Goal: Transaction & Acquisition: Purchase product/service

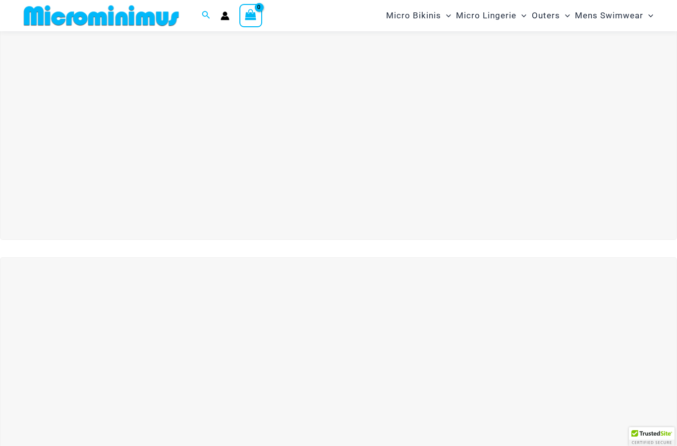
scroll to position [61, 0]
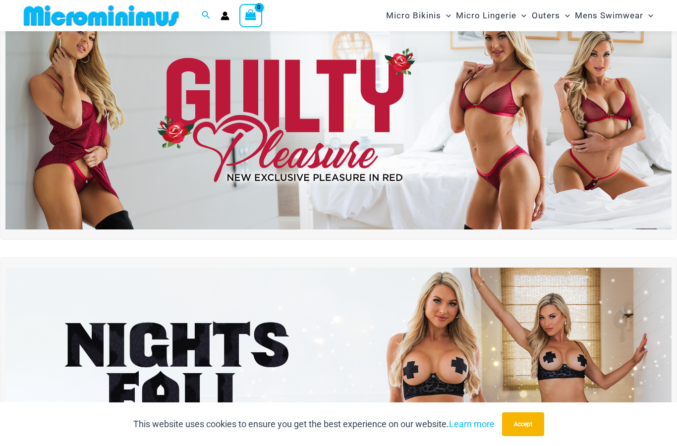
click at [524, 422] on button "Accept" at bounding box center [523, 424] width 42 height 24
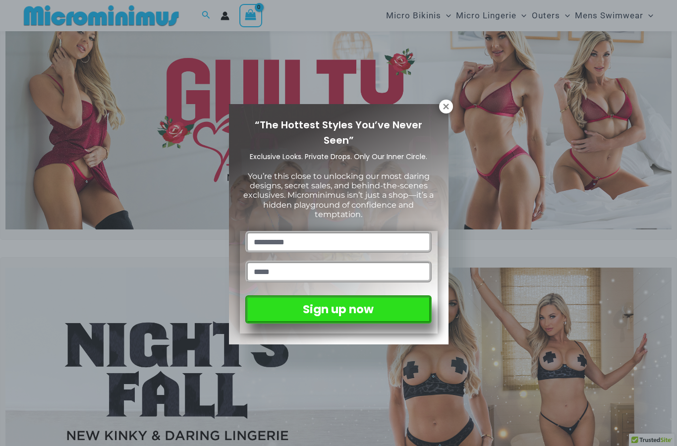
click at [446, 107] on icon at bounding box center [445, 106] width 5 height 5
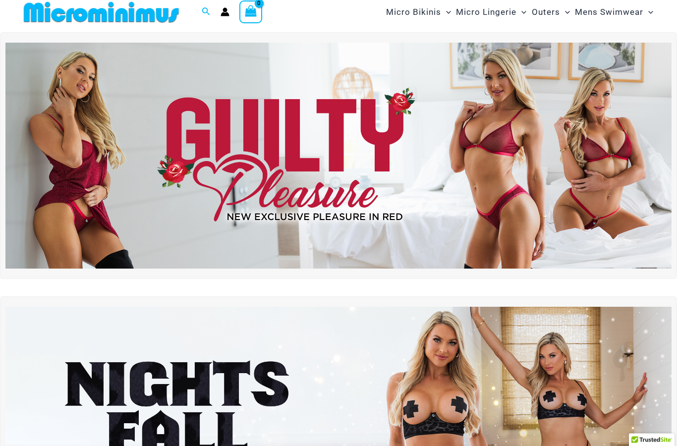
scroll to position [0, 0]
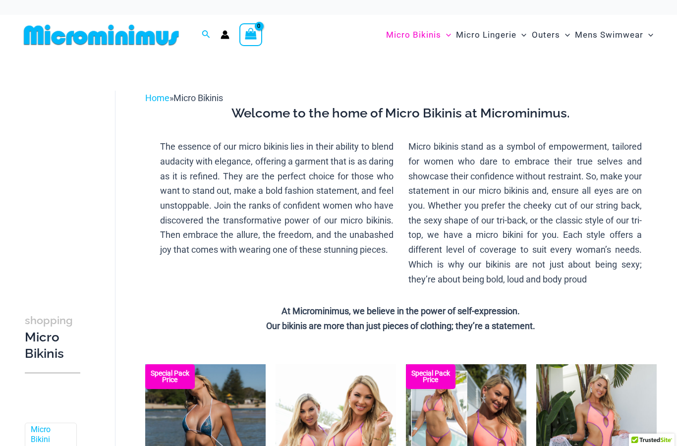
click at [542, 36] on span "Outers" at bounding box center [546, 34] width 28 height 25
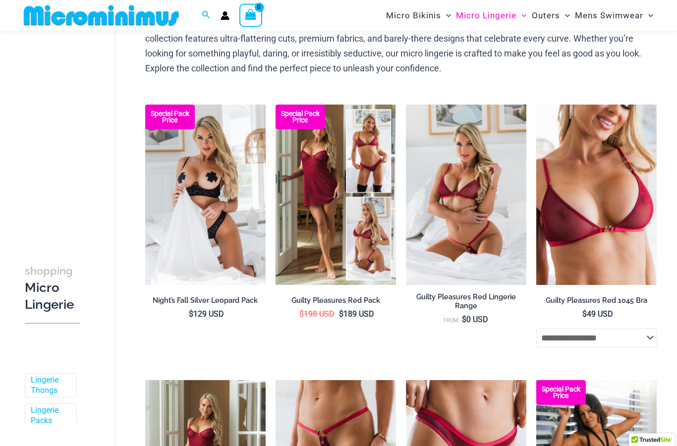
scroll to position [72, 0]
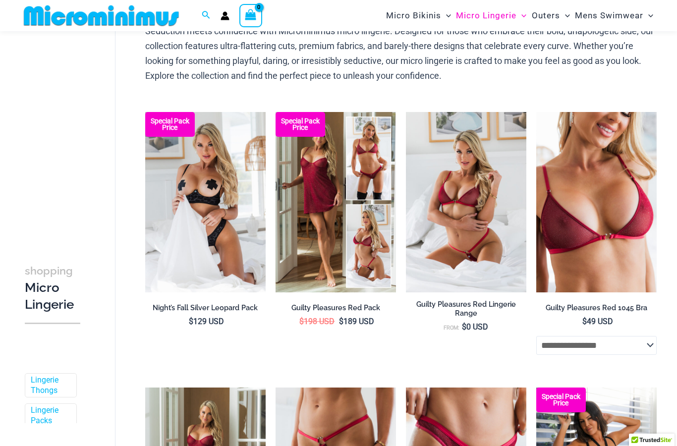
click at [177, 306] on h2 "Night’s Fall Silver Leopard Pack" at bounding box center [205, 307] width 120 height 9
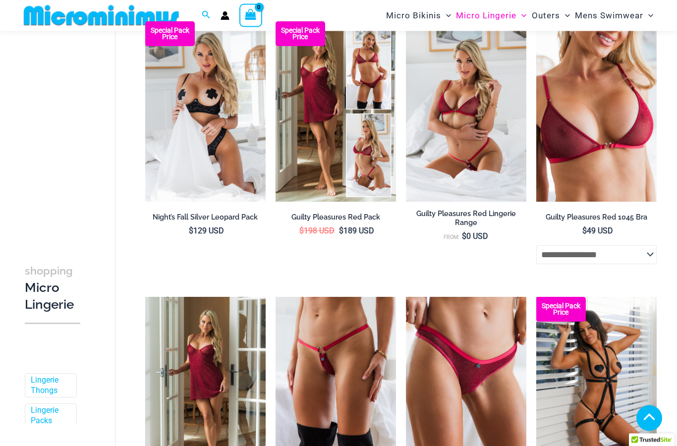
scroll to position [163, 0]
click at [145, 297] on img at bounding box center [145, 297] width 0 height 0
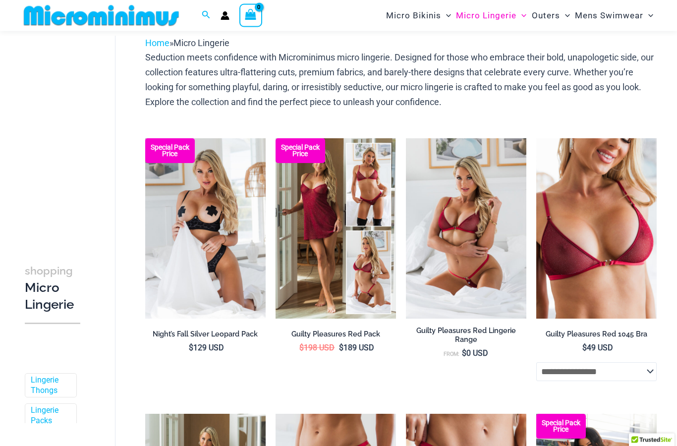
scroll to position [0, 0]
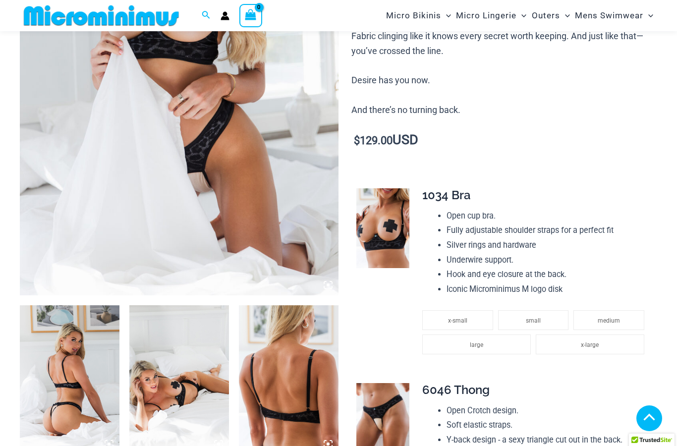
scroll to position [259, 0]
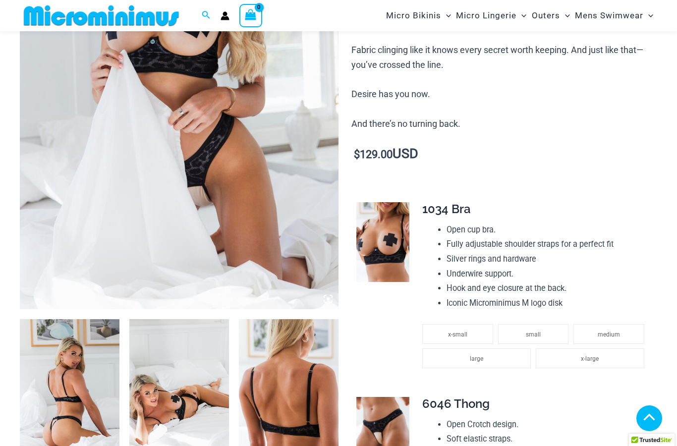
click at [75, 230] on img at bounding box center [179, 70] width 319 height 478
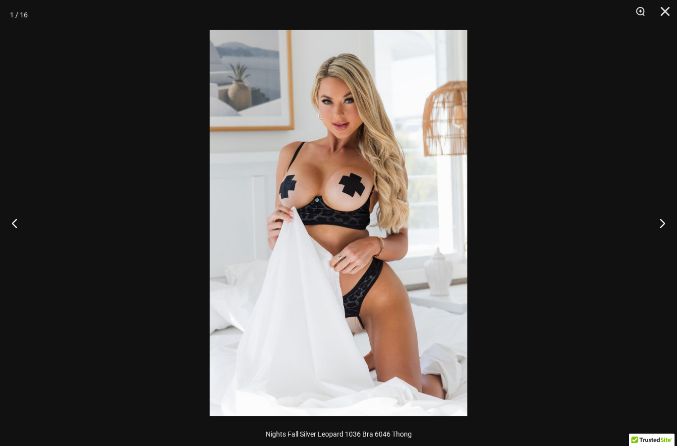
click at [658, 226] on button "Next" at bounding box center [658, 223] width 37 height 50
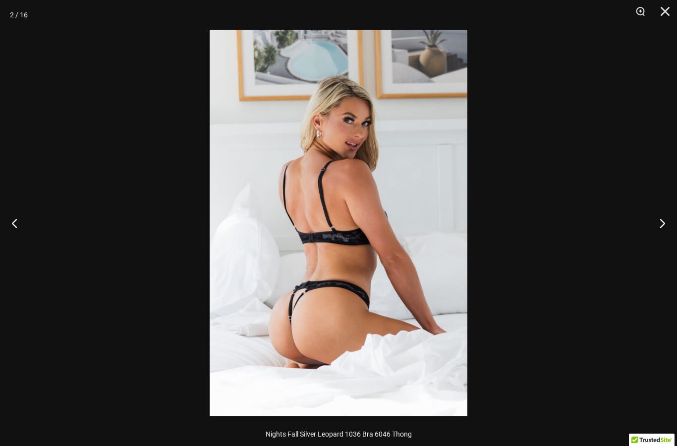
click at [659, 222] on button "Next" at bounding box center [658, 223] width 37 height 50
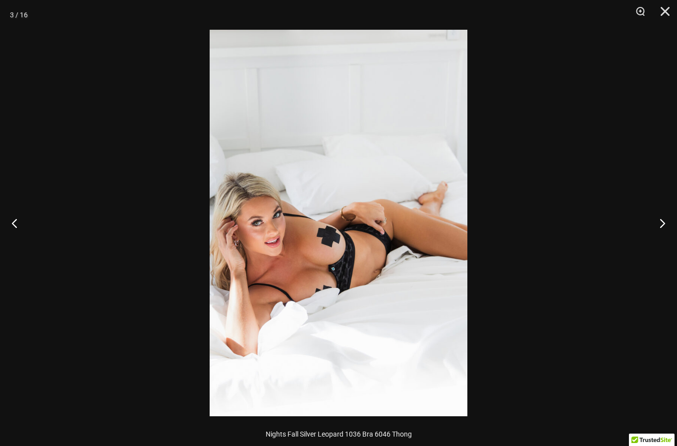
click at [654, 221] on button "Next" at bounding box center [658, 223] width 37 height 50
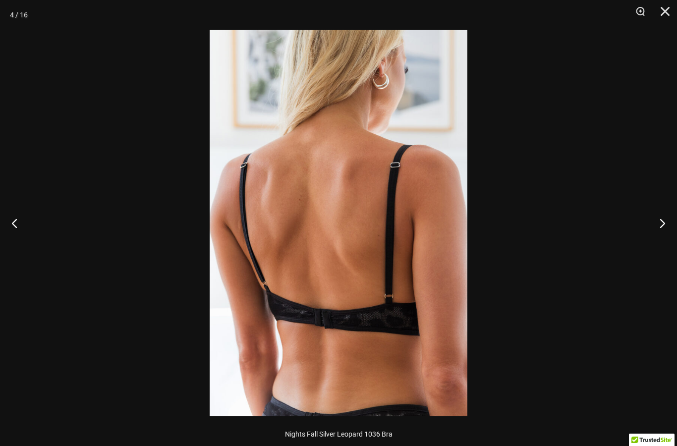
click at [654, 220] on button "Next" at bounding box center [658, 223] width 37 height 50
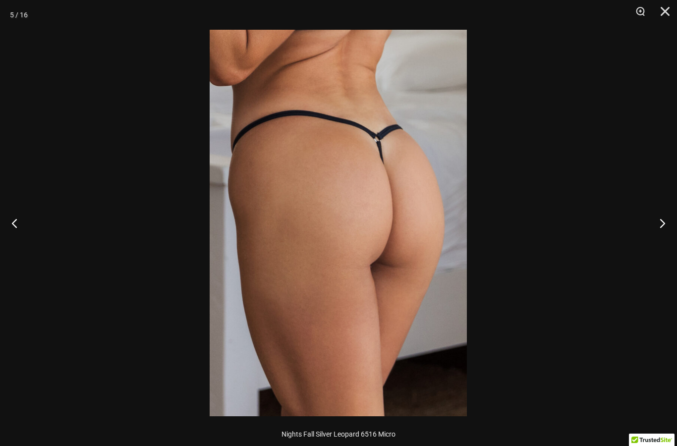
click at [655, 223] on button "Next" at bounding box center [658, 223] width 37 height 50
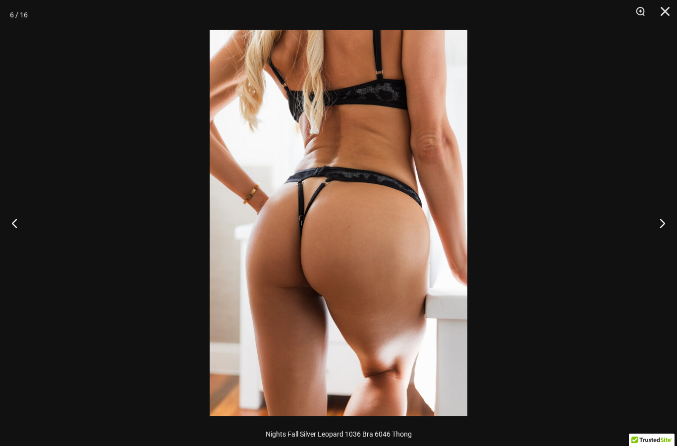
click at [657, 220] on button "Next" at bounding box center [658, 223] width 37 height 50
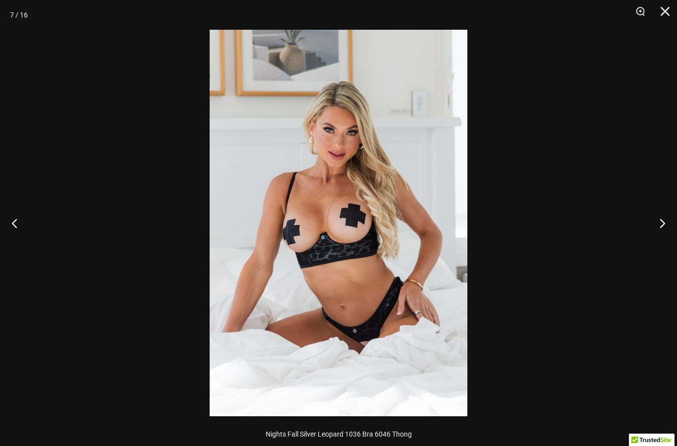
click at [656, 221] on button "Next" at bounding box center [658, 223] width 37 height 50
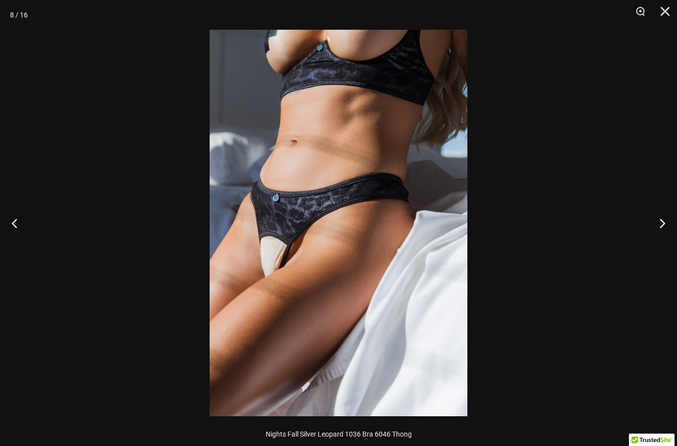
click at [657, 226] on button "Next" at bounding box center [658, 223] width 37 height 50
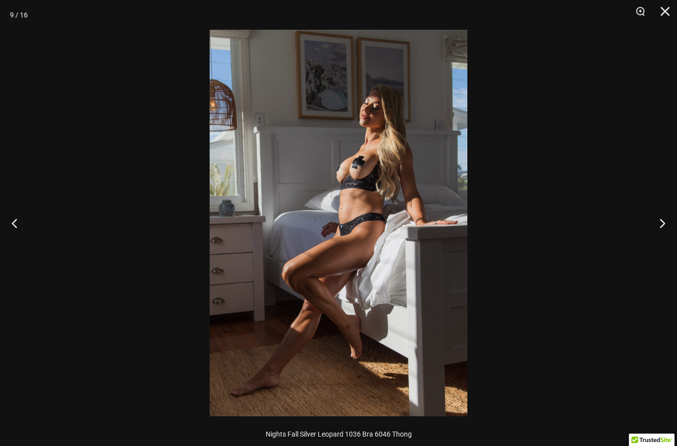
click at [659, 229] on button "Next" at bounding box center [658, 223] width 37 height 50
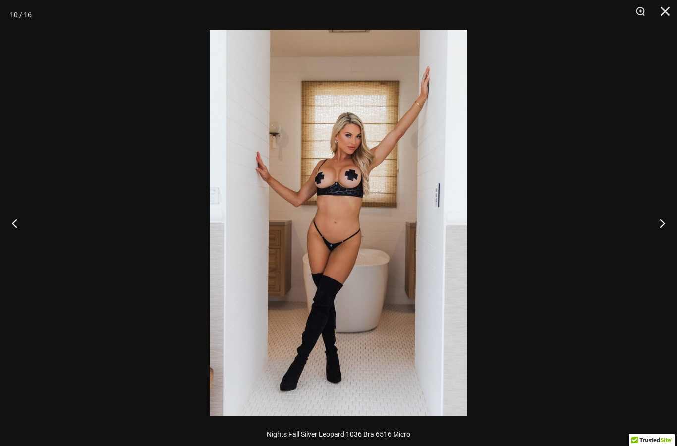
click at [658, 226] on button "Next" at bounding box center [658, 223] width 37 height 50
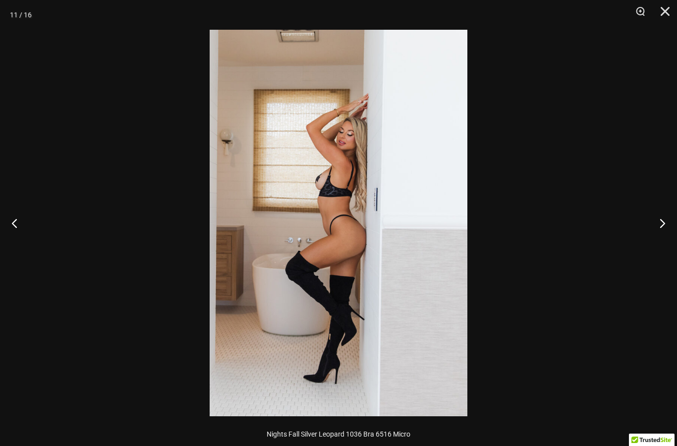
click at [661, 225] on button "Next" at bounding box center [658, 223] width 37 height 50
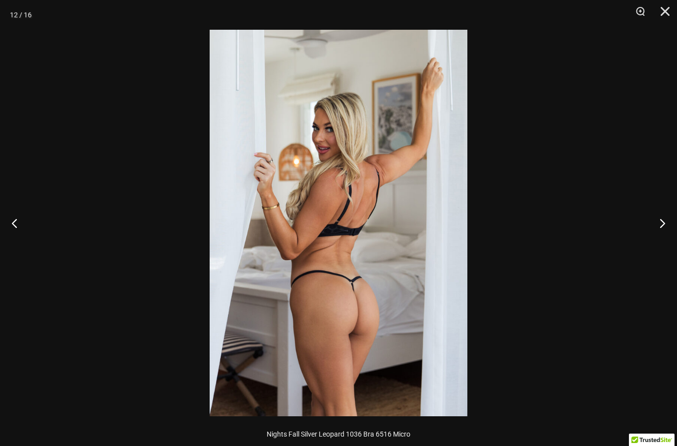
click at [661, 222] on button "Next" at bounding box center [658, 223] width 37 height 50
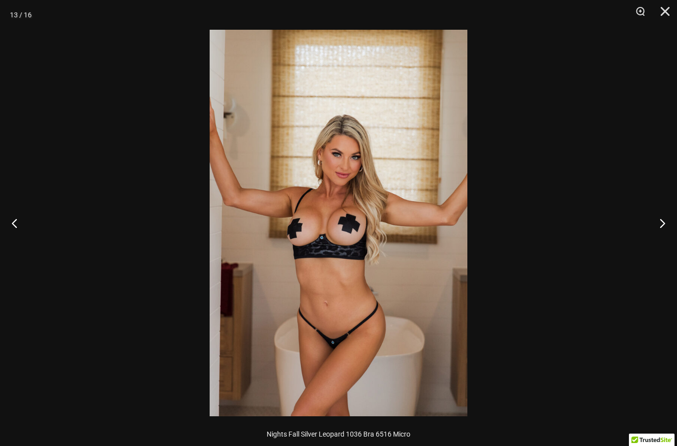
click at [667, 221] on button "Next" at bounding box center [658, 223] width 37 height 50
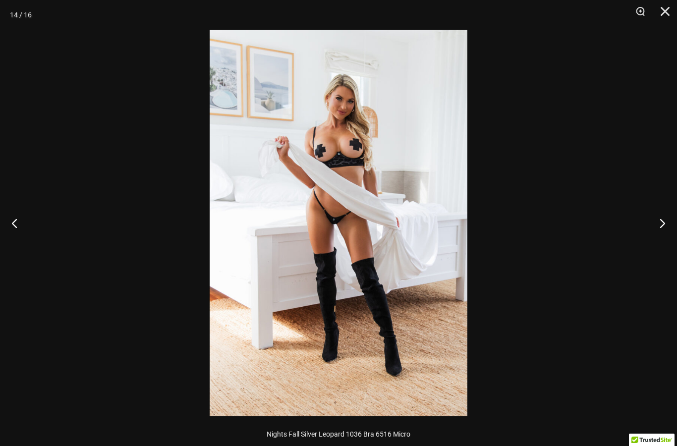
click at [661, 220] on button "Next" at bounding box center [658, 223] width 37 height 50
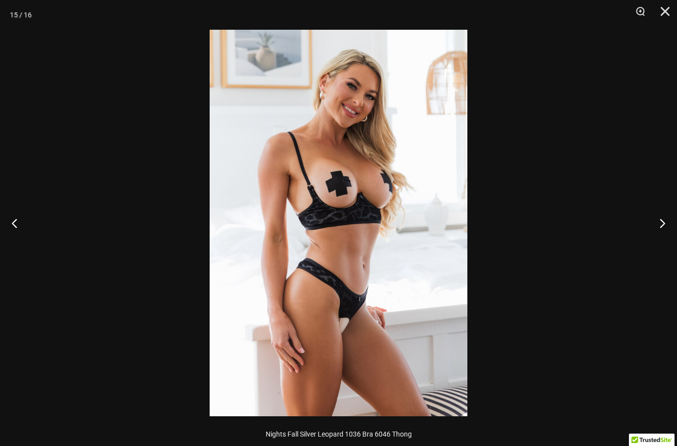
click at [655, 224] on button "Next" at bounding box center [658, 223] width 37 height 50
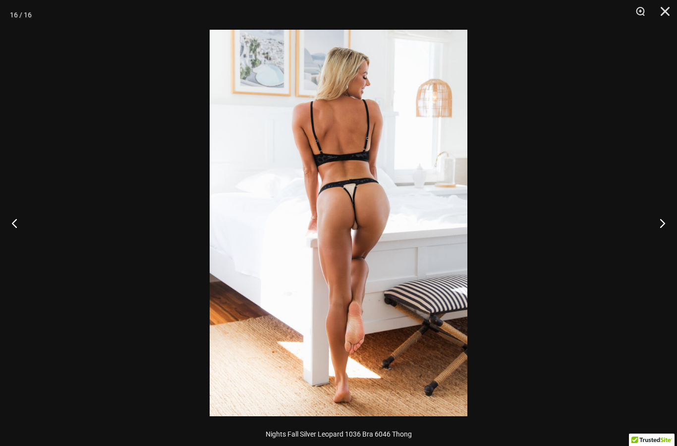
click at [669, 14] on button "Close" at bounding box center [661, 15] width 25 height 30
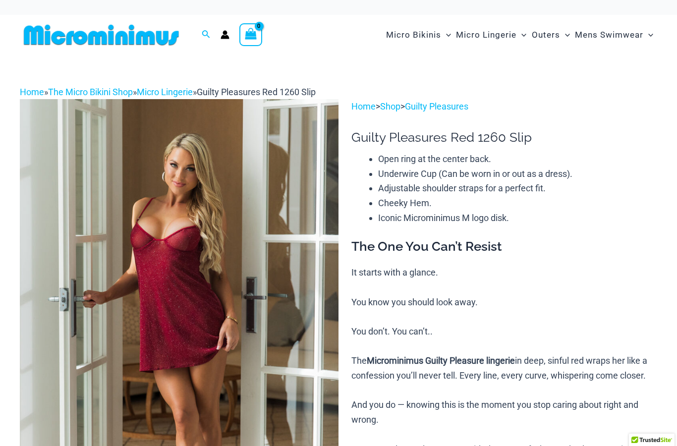
click at [122, 316] on img at bounding box center [179, 338] width 319 height 478
click at [138, 305] on img at bounding box center [179, 338] width 319 height 478
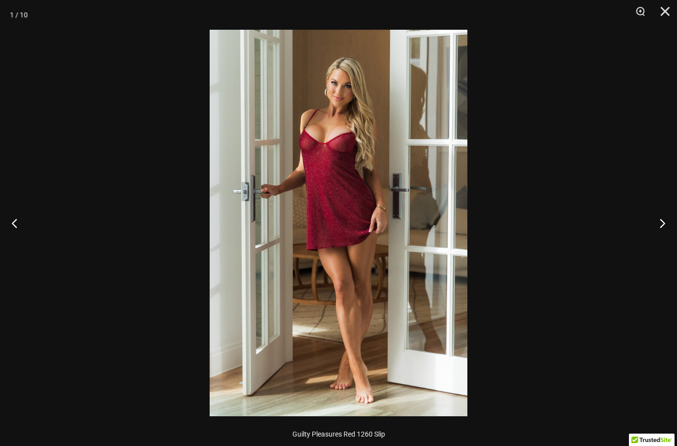
click at [664, 214] on button "Next" at bounding box center [658, 223] width 37 height 50
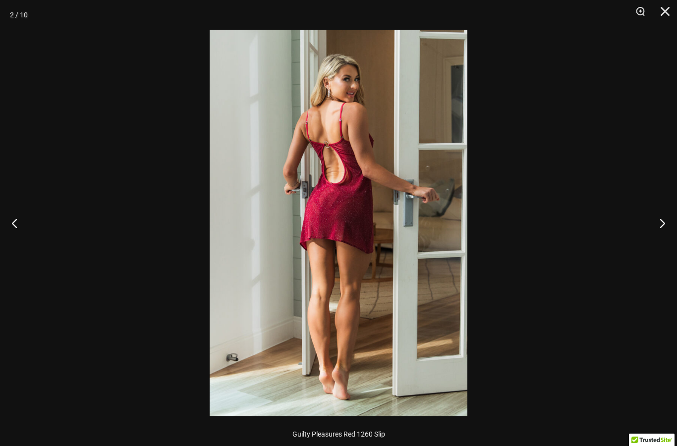
click at [661, 211] on button "Next" at bounding box center [658, 223] width 37 height 50
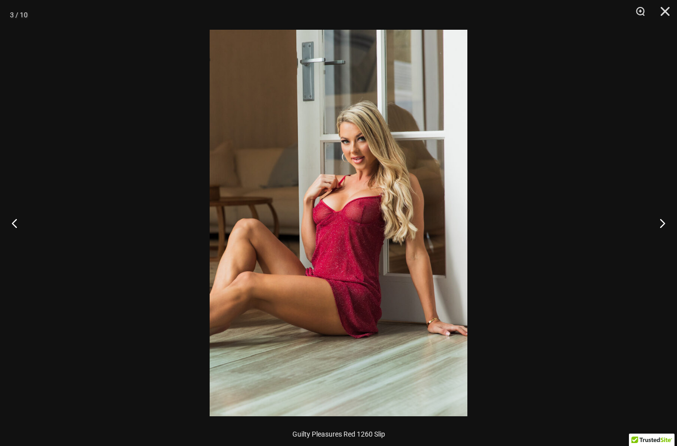
click at [658, 223] on button "Next" at bounding box center [658, 223] width 37 height 50
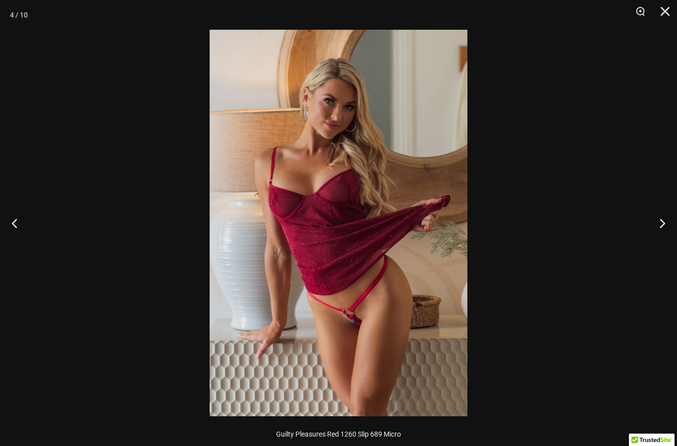
click at [655, 225] on button "Next" at bounding box center [658, 223] width 37 height 50
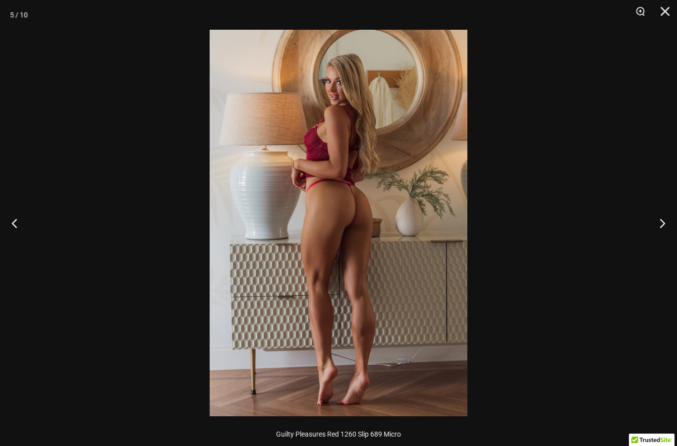
click at [662, 219] on button "Next" at bounding box center [658, 223] width 37 height 50
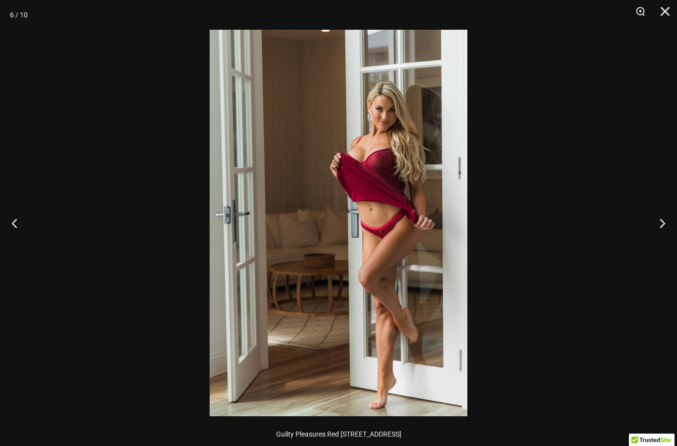
click at [667, 215] on button "Next" at bounding box center [658, 223] width 37 height 50
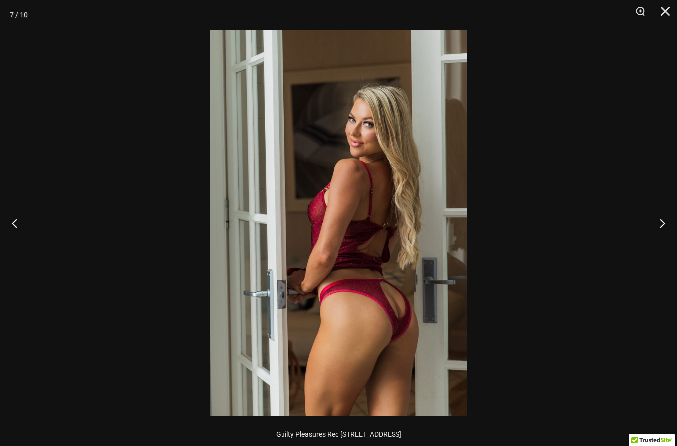
click at [661, 216] on button "Next" at bounding box center [658, 223] width 37 height 50
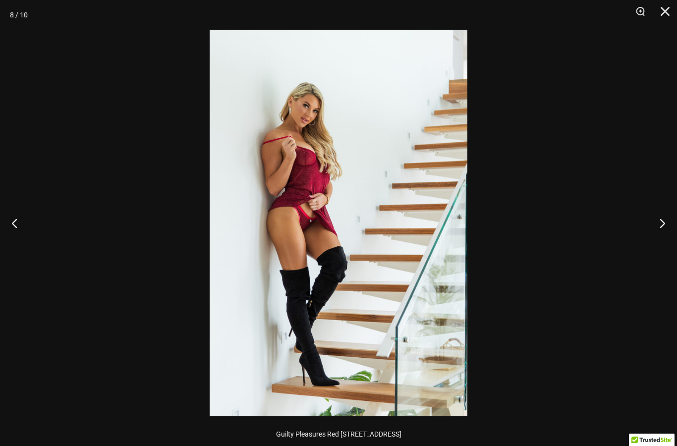
click at [10, 223] on button "Previous" at bounding box center [18, 223] width 37 height 50
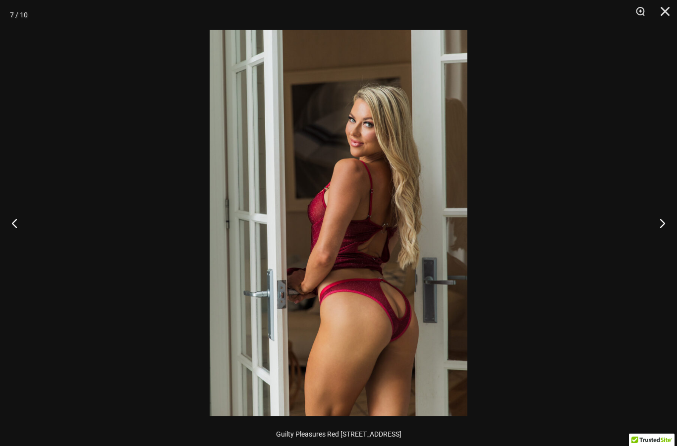
click at [661, 222] on button "Next" at bounding box center [658, 223] width 37 height 50
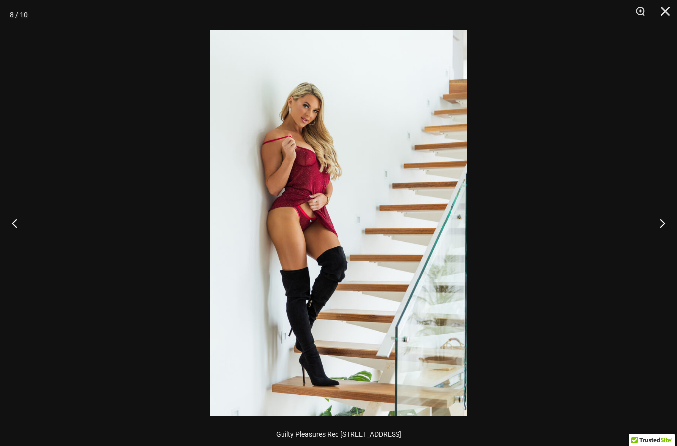
click at [661, 218] on button "Next" at bounding box center [658, 223] width 37 height 50
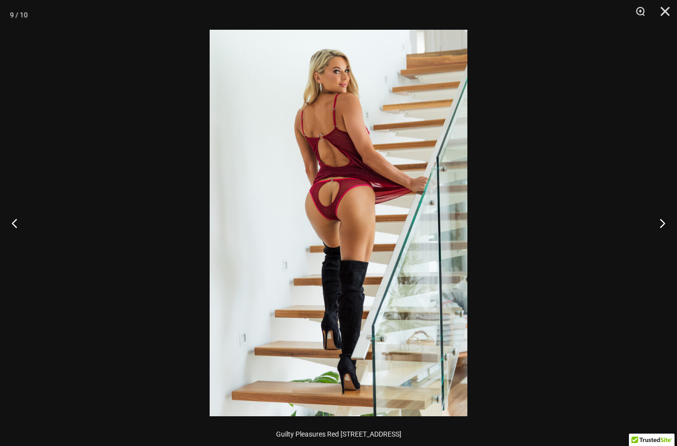
click at [663, 214] on button "Next" at bounding box center [658, 223] width 37 height 50
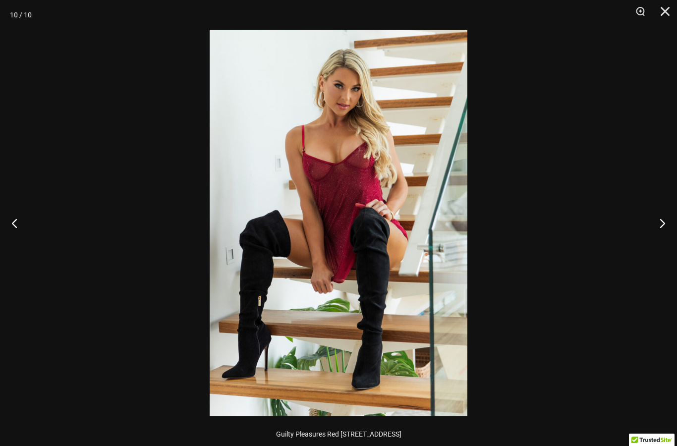
click at [667, 8] on button "Close" at bounding box center [661, 15] width 25 height 30
